Goal: Find specific page/section: Find specific page/section

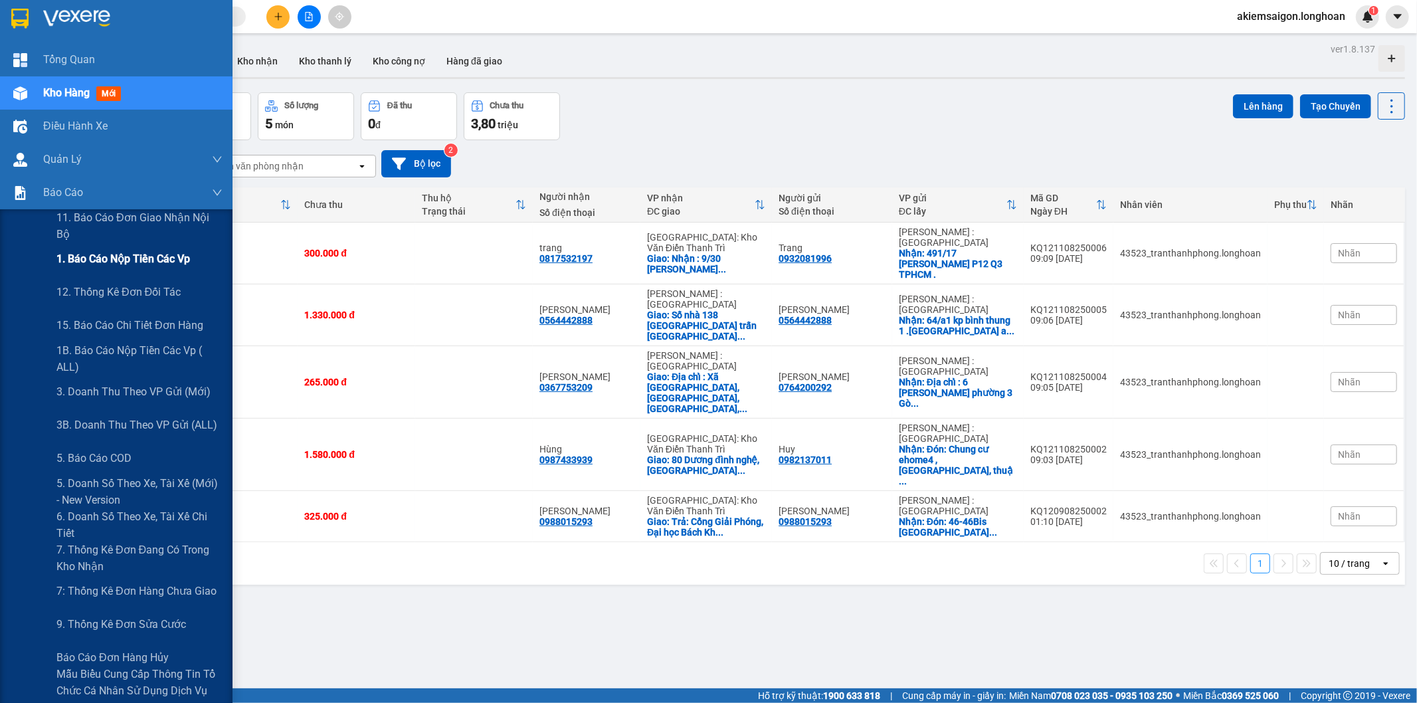
click at [144, 261] on span "1. Báo cáo nộp tiền các vp" at bounding box center [123, 258] width 134 height 17
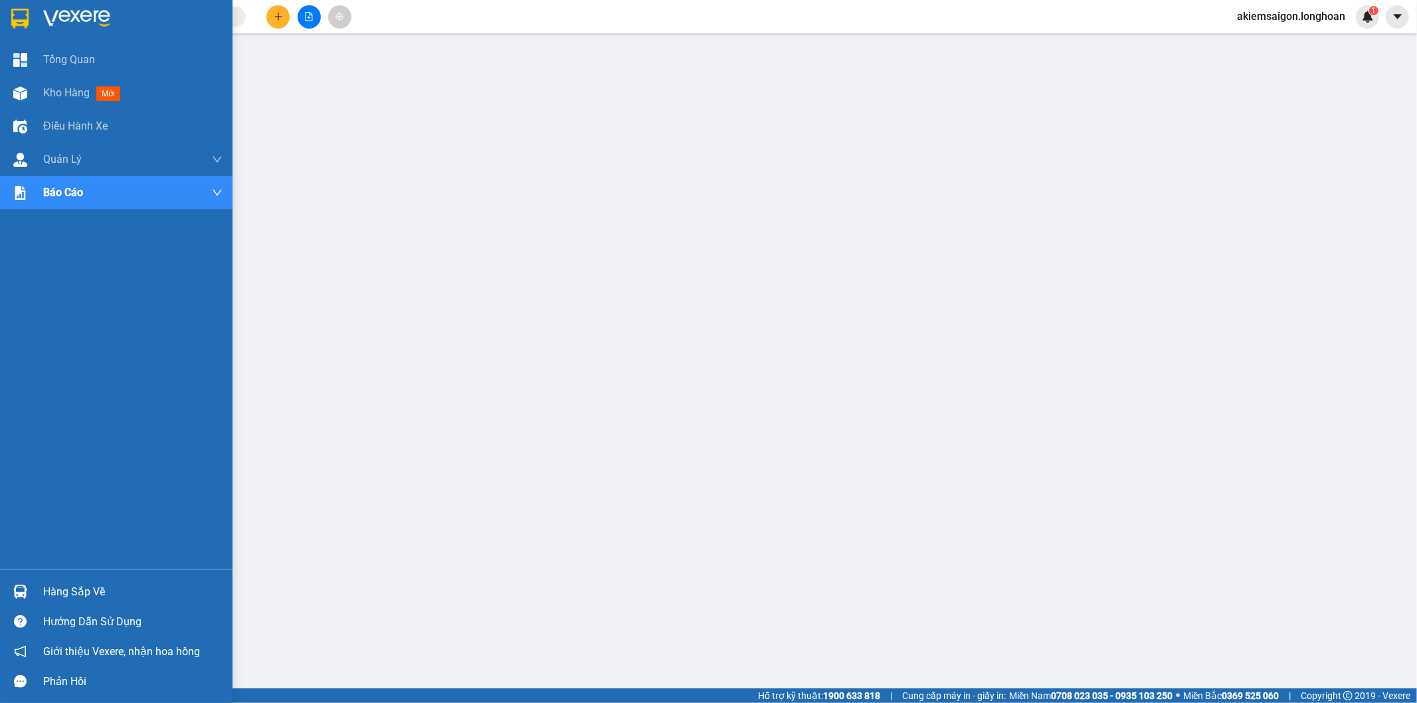
click at [20, 17] on img at bounding box center [19, 19] width 17 height 20
